Goal: Information Seeking & Learning: Learn about a topic

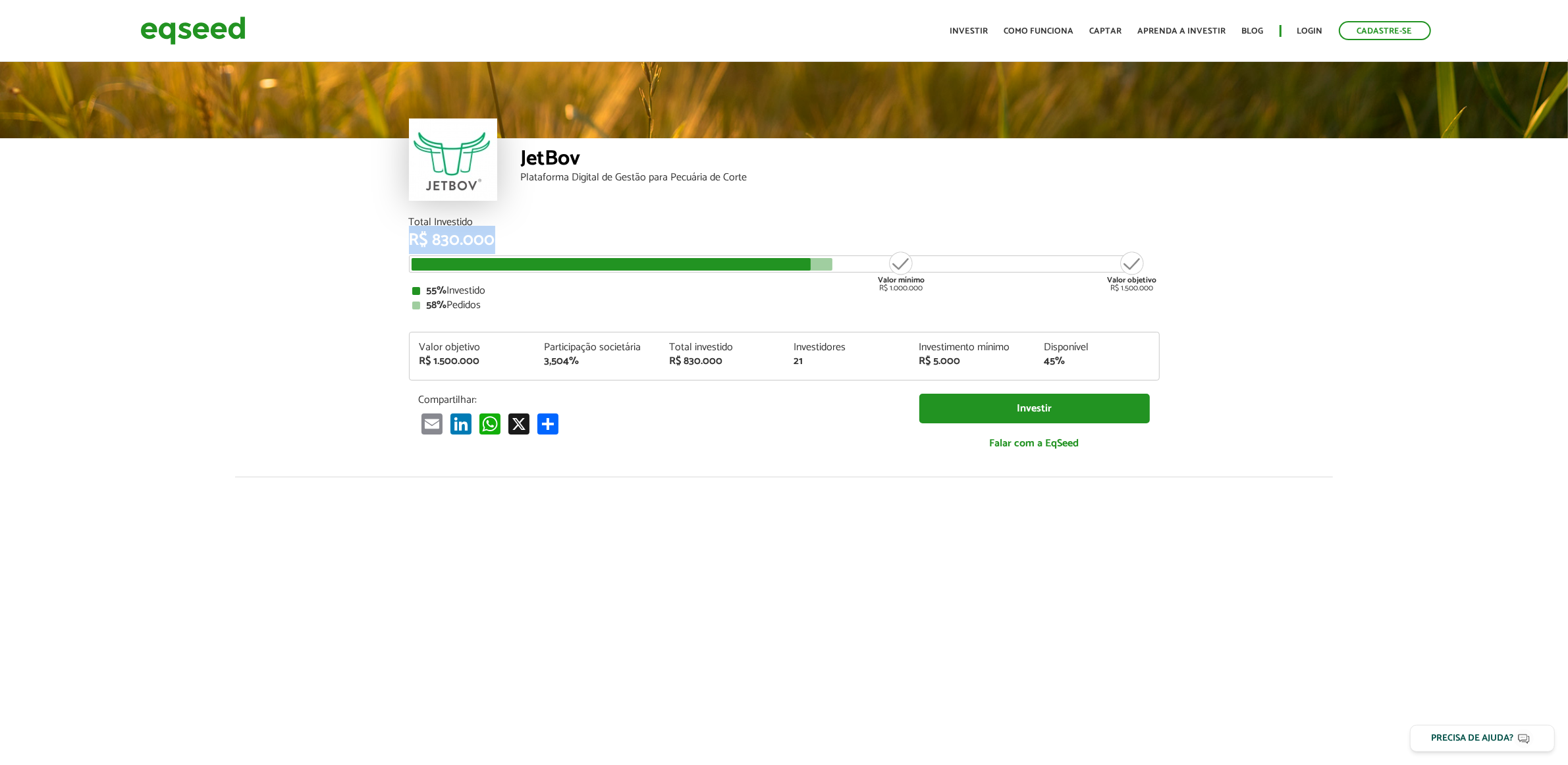
drag, startPoint x: 401, startPoint y: 250, endPoint x: 402, endPoint y: 242, distance: 8.1
click at [402, 242] on div "Total Investido R$ 830.000 Valor mínimo R$ 1.000.000 Valor objetivo R$ 1.500.00…" at bounding box center [784, 347] width 770 height 259
click at [331, 261] on article "JetBov Plataforma Digital de Gestão para Pecuária de Corte Total Investido R$ 8…" at bounding box center [784, 493] width 1568 height 866
